Goal: Task Accomplishment & Management: Use online tool/utility

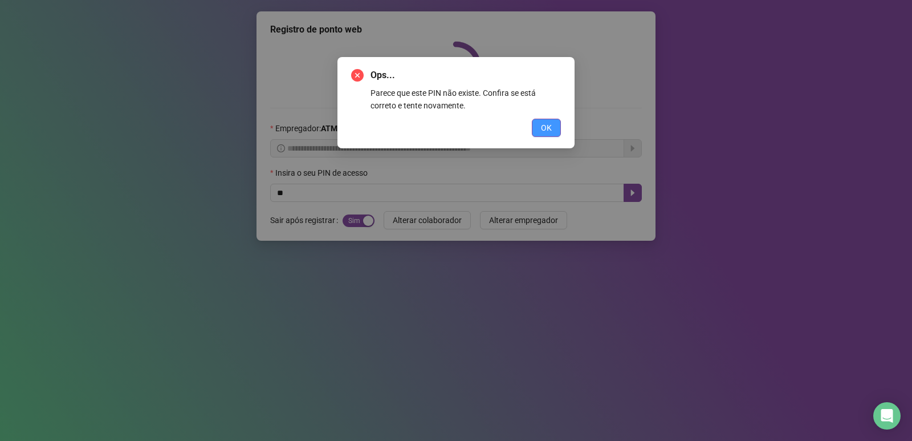
click at [554, 123] on button "OK" at bounding box center [546, 128] width 29 height 18
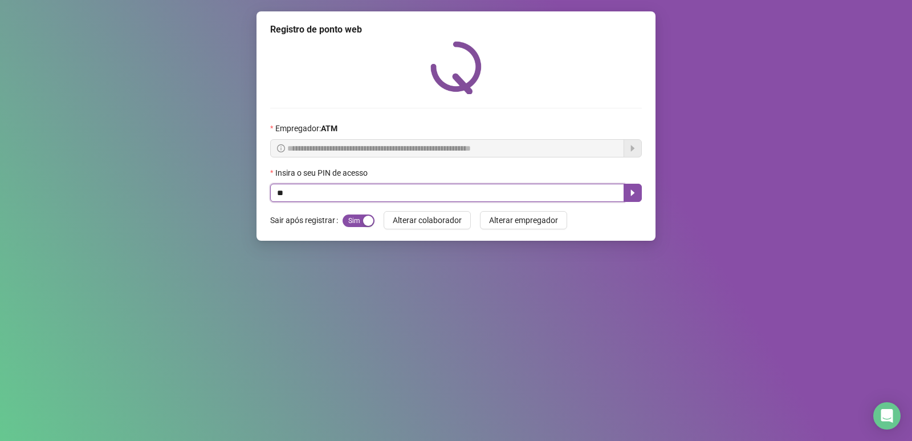
click at [516, 194] on input "text" at bounding box center [447, 192] width 354 height 18
type input "*"
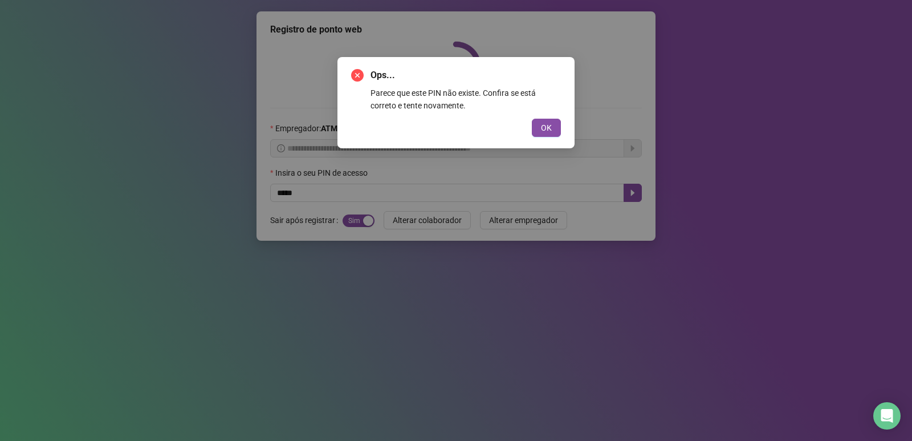
drag, startPoint x: 550, startPoint y: 129, endPoint x: 544, endPoint y: 128, distance: 6.4
click at [551, 129] on span "OK" at bounding box center [546, 127] width 11 height 13
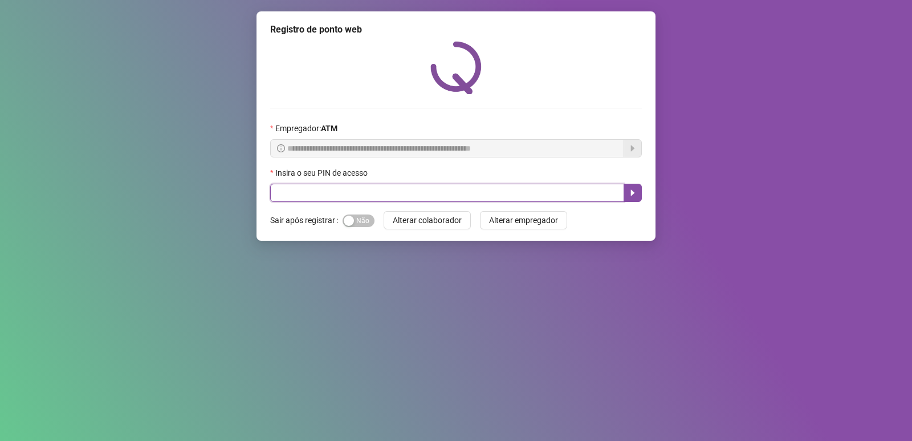
click at [389, 192] on input "text" at bounding box center [447, 192] width 354 height 18
type input "****"
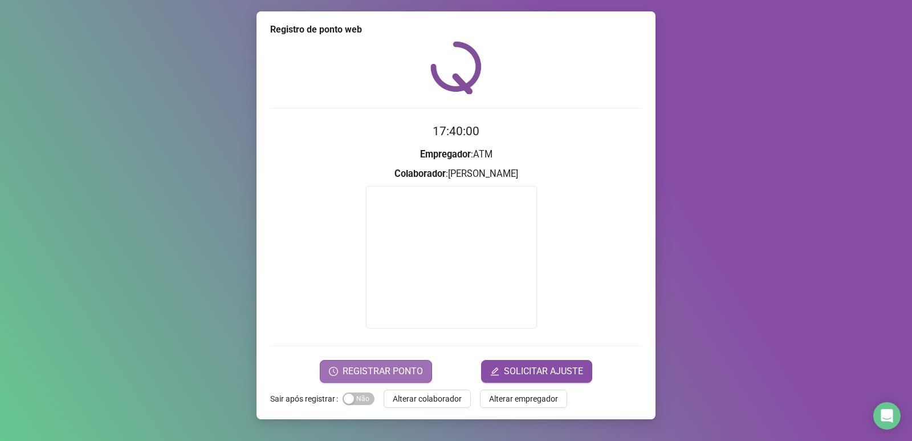
click at [403, 375] on span "REGISTRAR PONTO" at bounding box center [382, 371] width 80 height 14
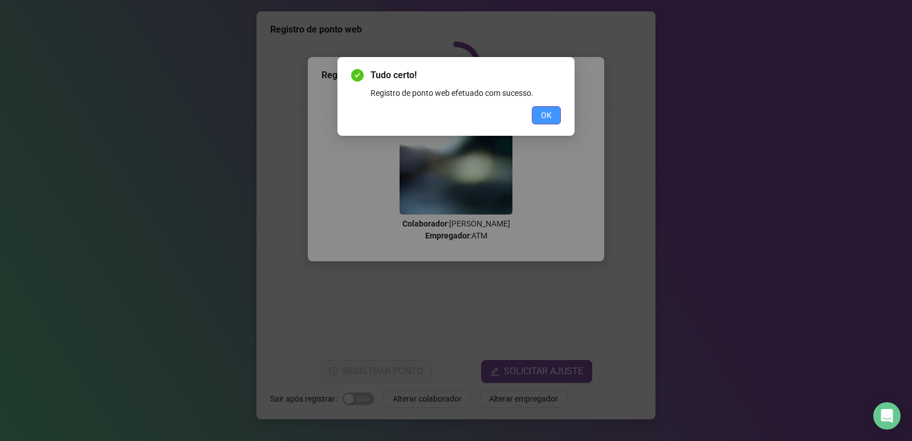
click at [541, 121] on span "OK" at bounding box center [546, 115] width 11 height 13
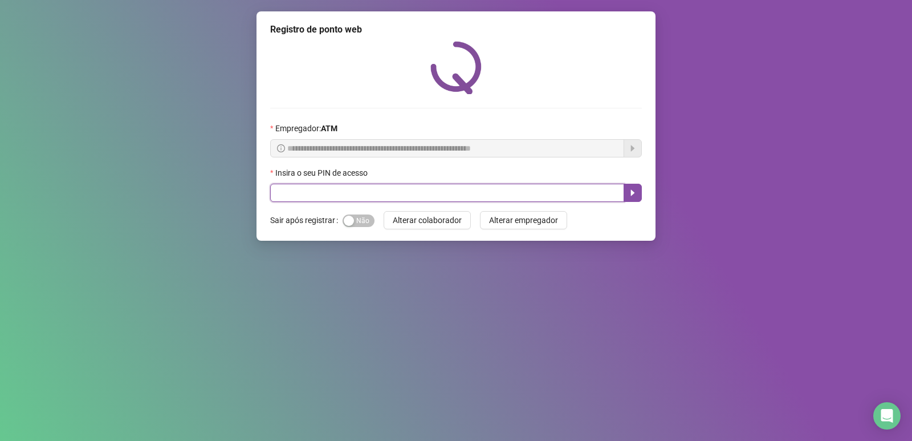
click at [308, 184] on input "text" at bounding box center [447, 192] width 354 height 18
type input "****"
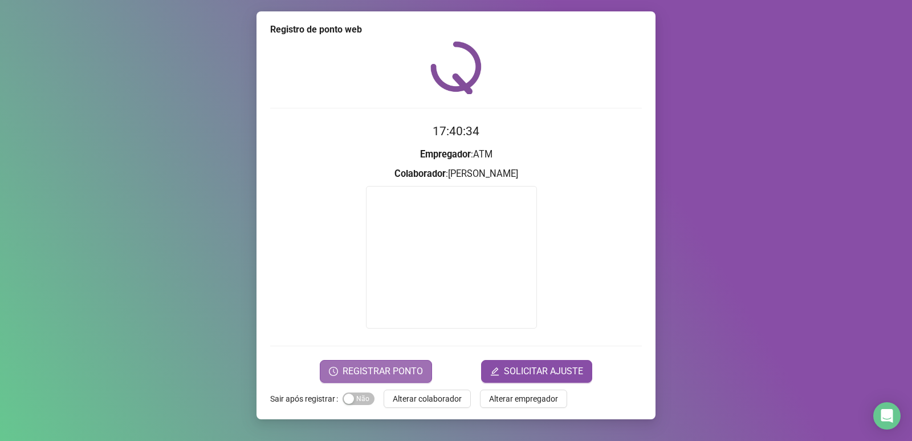
click at [411, 369] on span "REGISTRAR PONTO" at bounding box center [382, 371] width 80 height 14
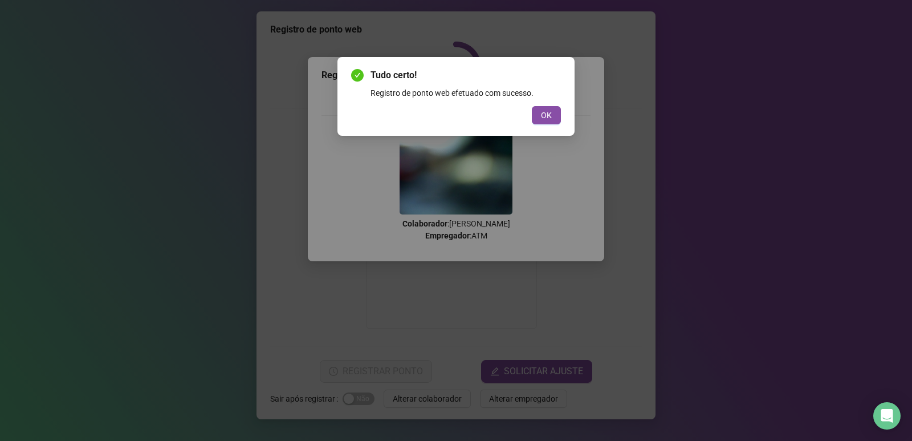
click at [550, 103] on div "Tudo certo! Registro de ponto web efetuado com sucesso. OK" at bounding box center [456, 96] width 210 height 56
click at [551, 117] on span "OK" at bounding box center [546, 115] width 11 height 13
